Goal: Find specific page/section: Find specific page/section

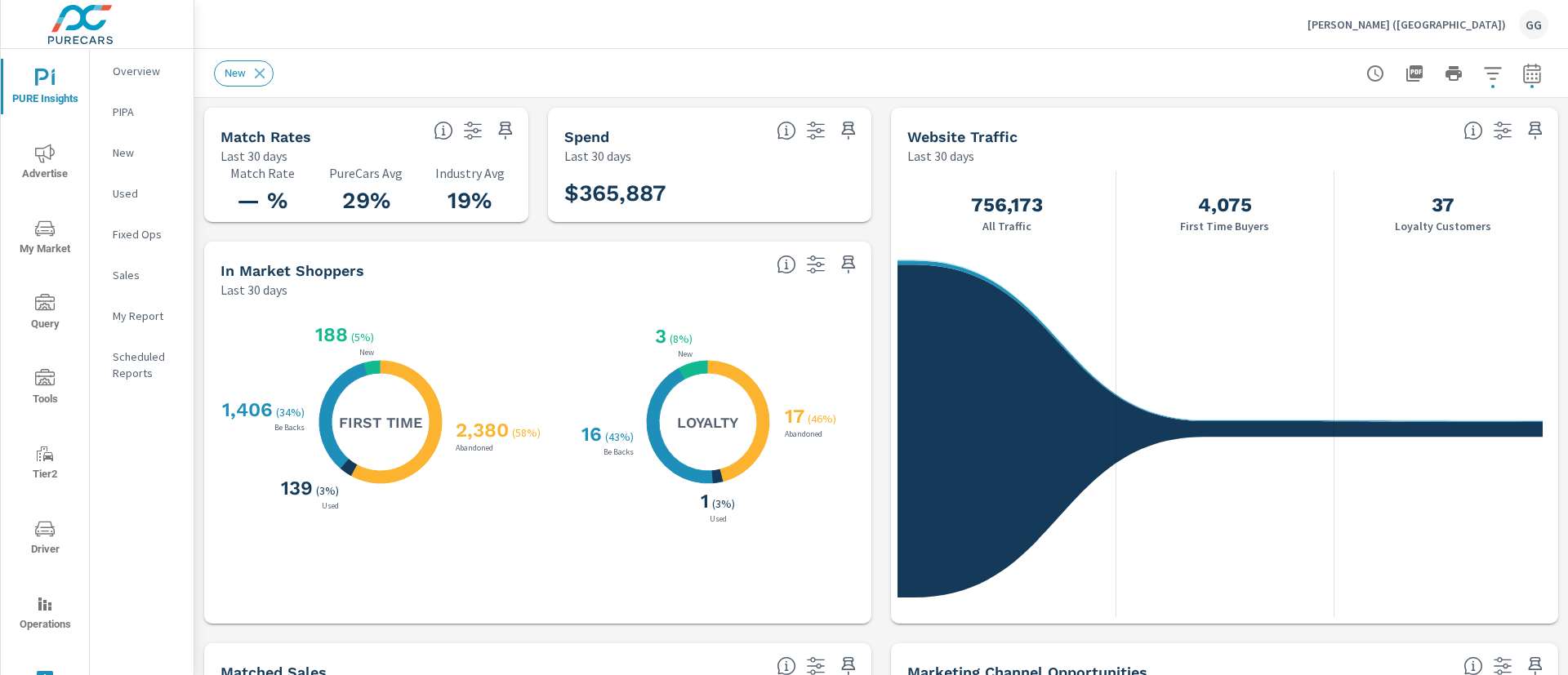
scroll to position [122, 0]
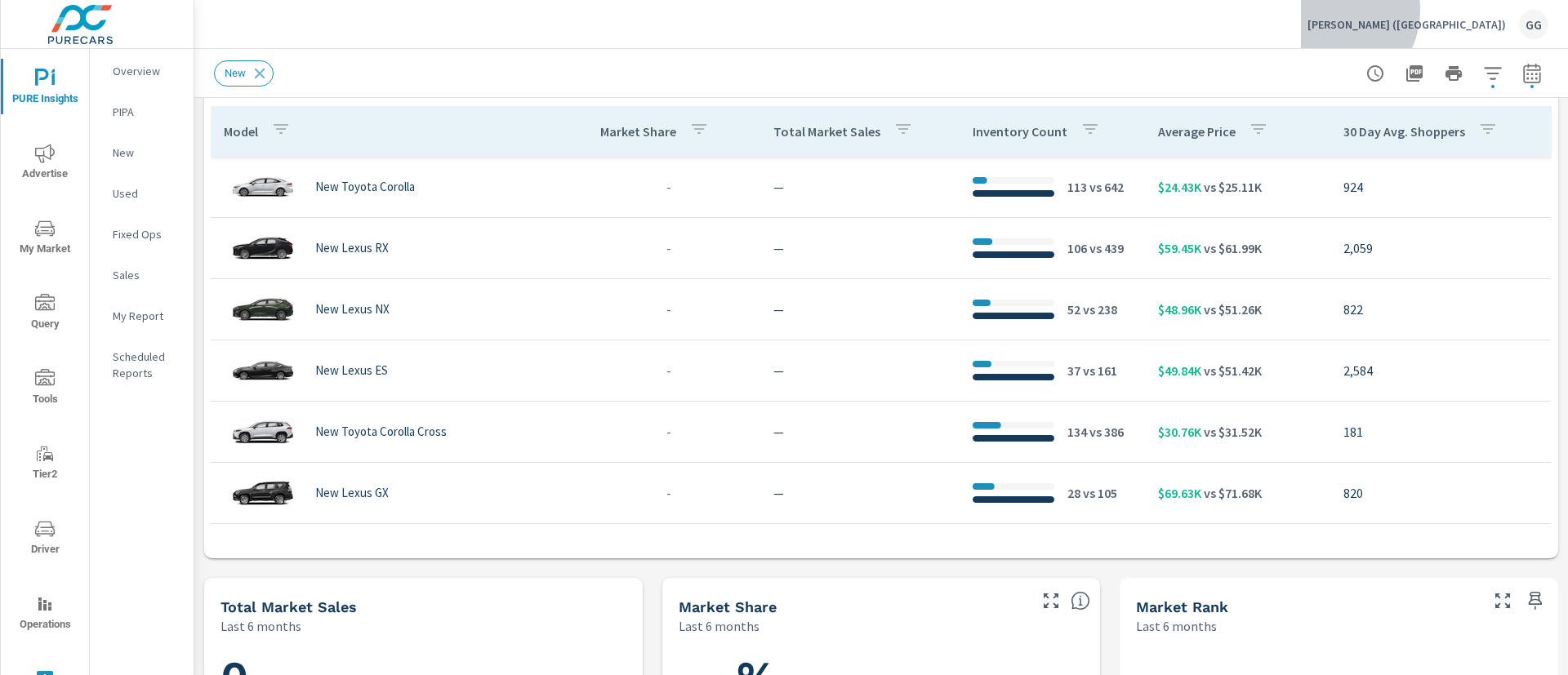
click at [1471, 10] on div "[PERSON_NAME] ([GEOGRAPHIC_DATA]) GG" at bounding box center [1427, 24] width 241 height 30
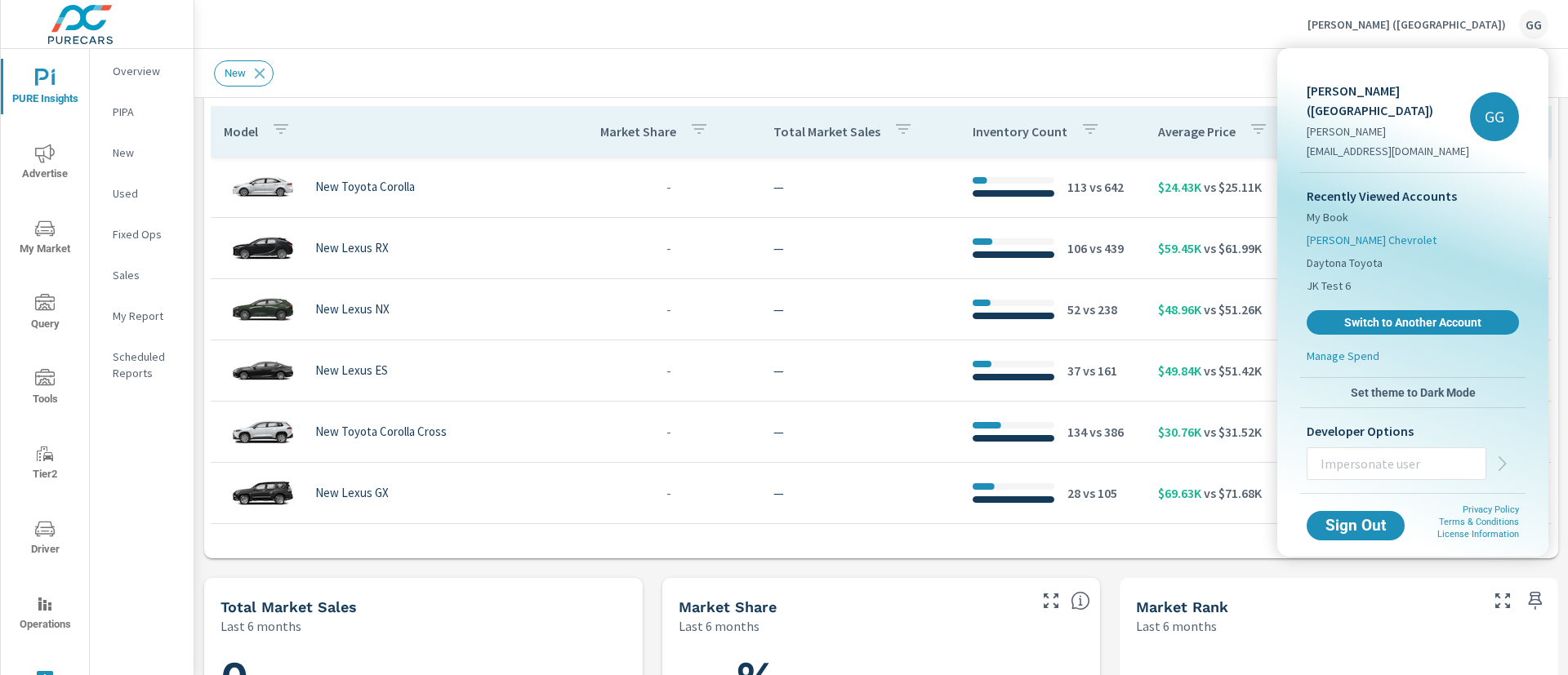
click at [1348, 231] on span "[PERSON_NAME] Chevrolet" at bounding box center [1371, 239] width 130 height 16
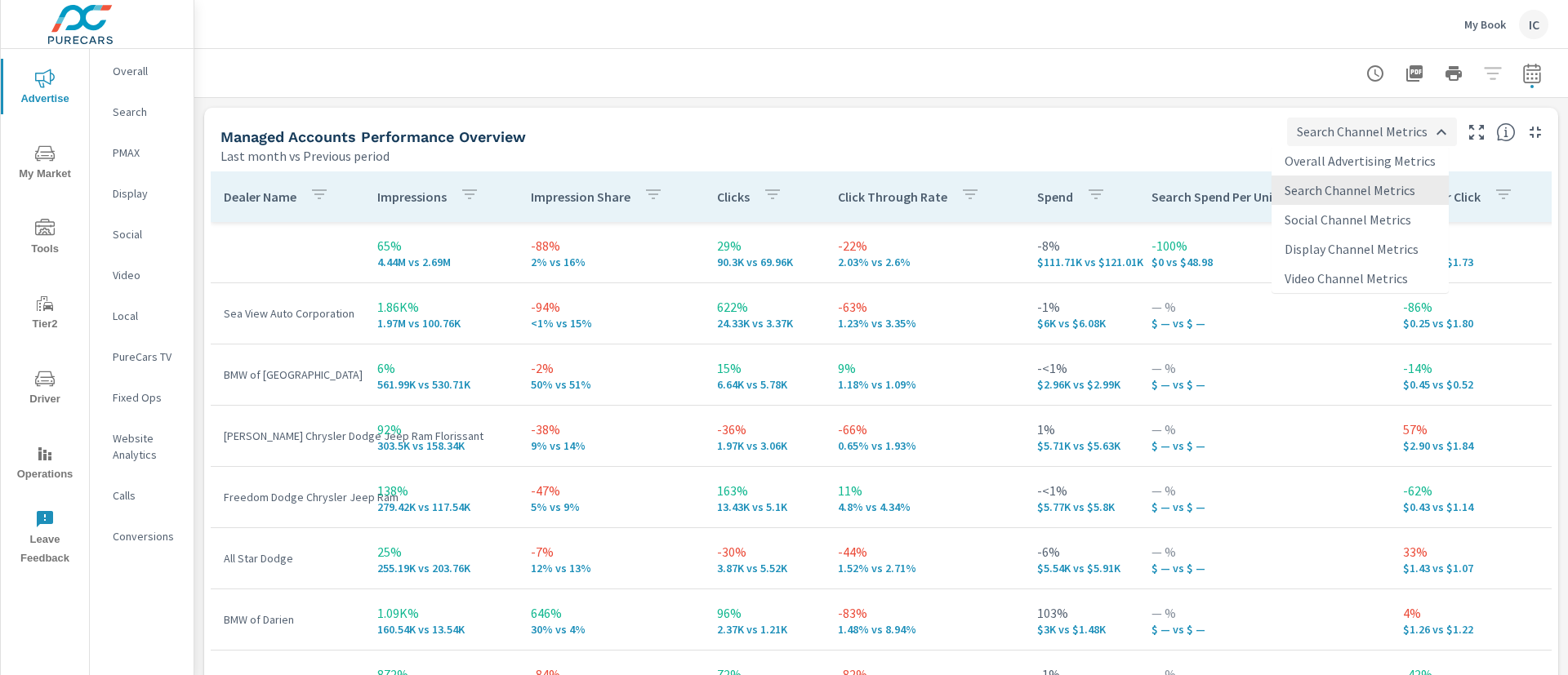
click at [1313, 133] on body "Advertise My Market Tools Tier2 Driver Operations Leave Feedback Overall Search…" at bounding box center [784, 337] width 1568 height 675
click at [1313, 189] on li "Search Channel Metrics" at bounding box center [1360, 190] width 177 height 30
